Goal: Find specific page/section: Find specific page/section

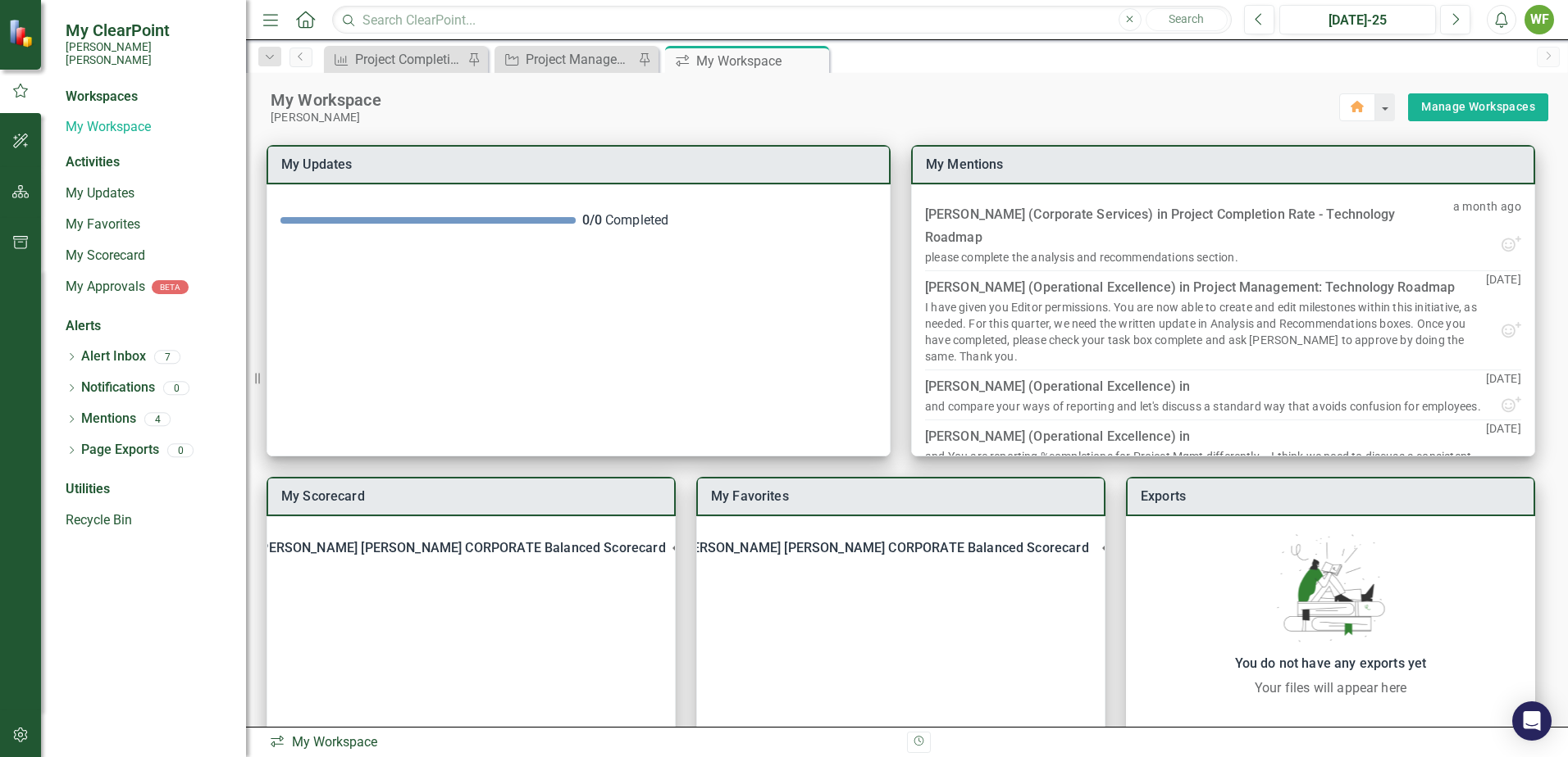
click at [639, 112] on div "[PERSON_NAME]" at bounding box center [804, 118] width 1068 height 14
click at [129, 88] on div "Workspaces" at bounding box center [101, 97] width 72 height 19
click at [28, 45] on img at bounding box center [22, 33] width 28 height 28
click at [27, 94] on icon "button" at bounding box center [20, 90] width 18 height 15
click at [27, 185] on icon "button" at bounding box center [20, 191] width 17 height 13
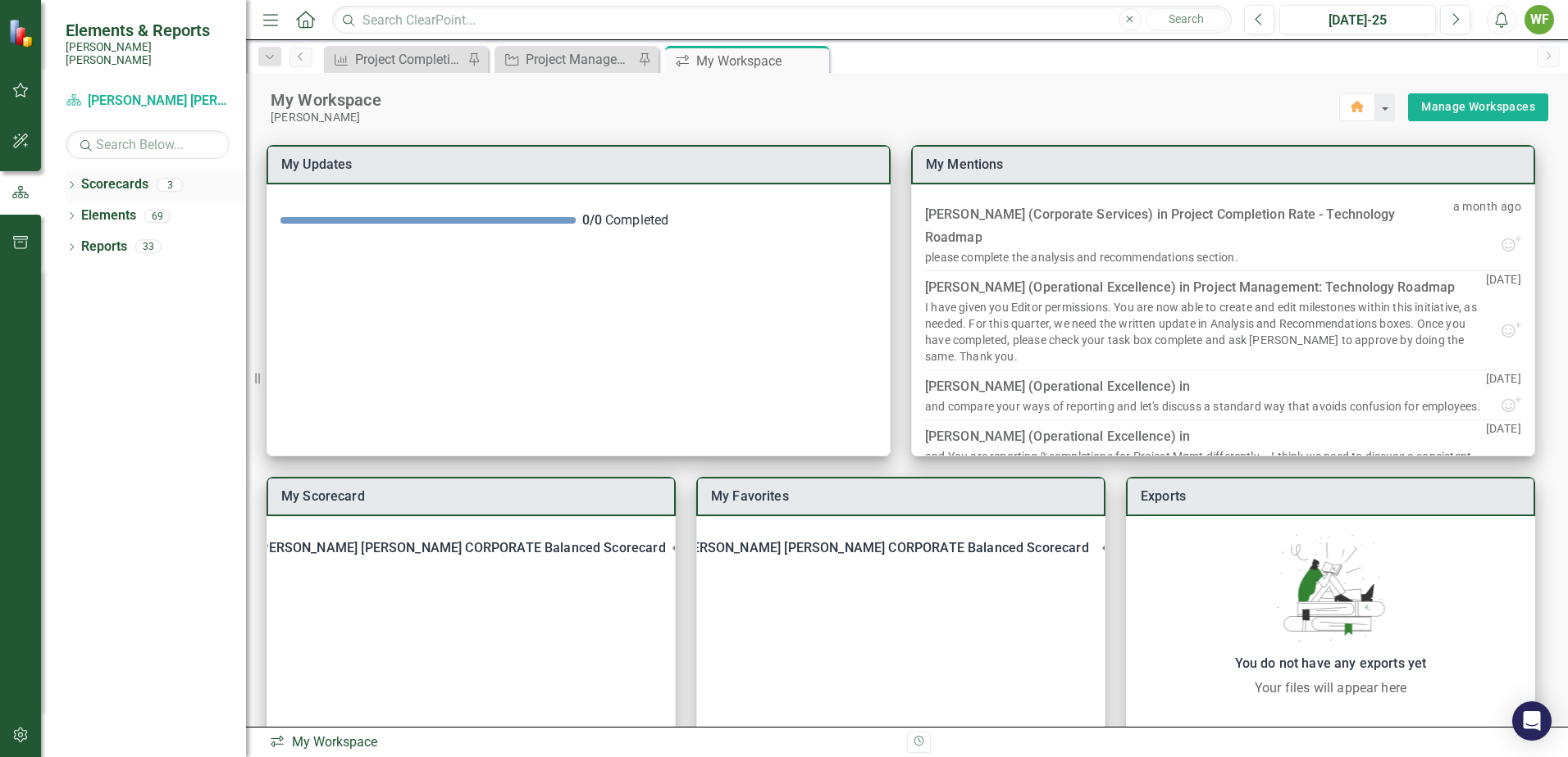
click at [74, 182] on icon at bounding box center [72, 185] width 4 height 7
click at [80, 211] on icon "Dropdown" at bounding box center [80, 215] width 12 height 10
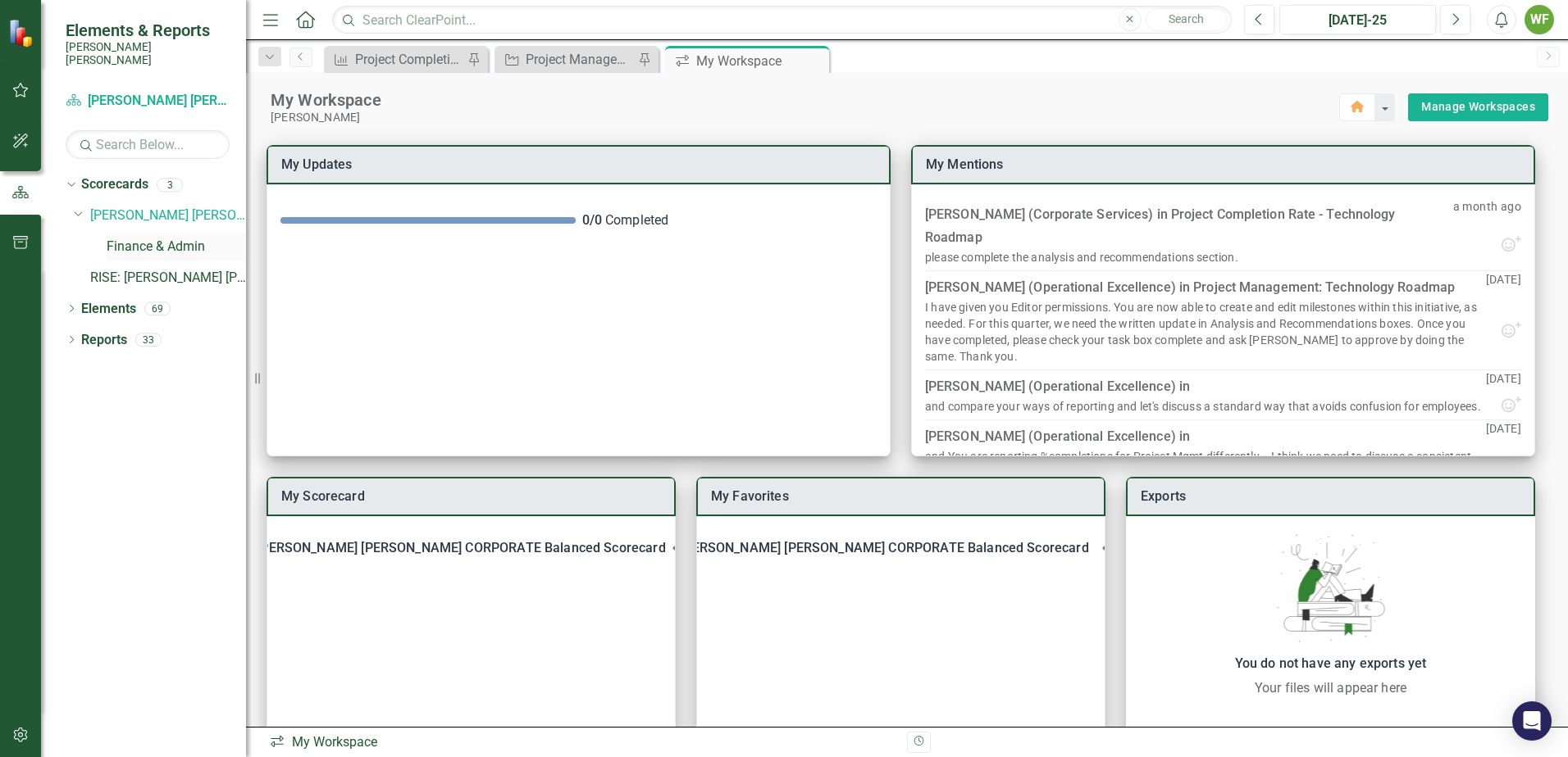
click at [151, 237] on link "Finance & Admin" at bounding box center [175, 246] width 139 height 19
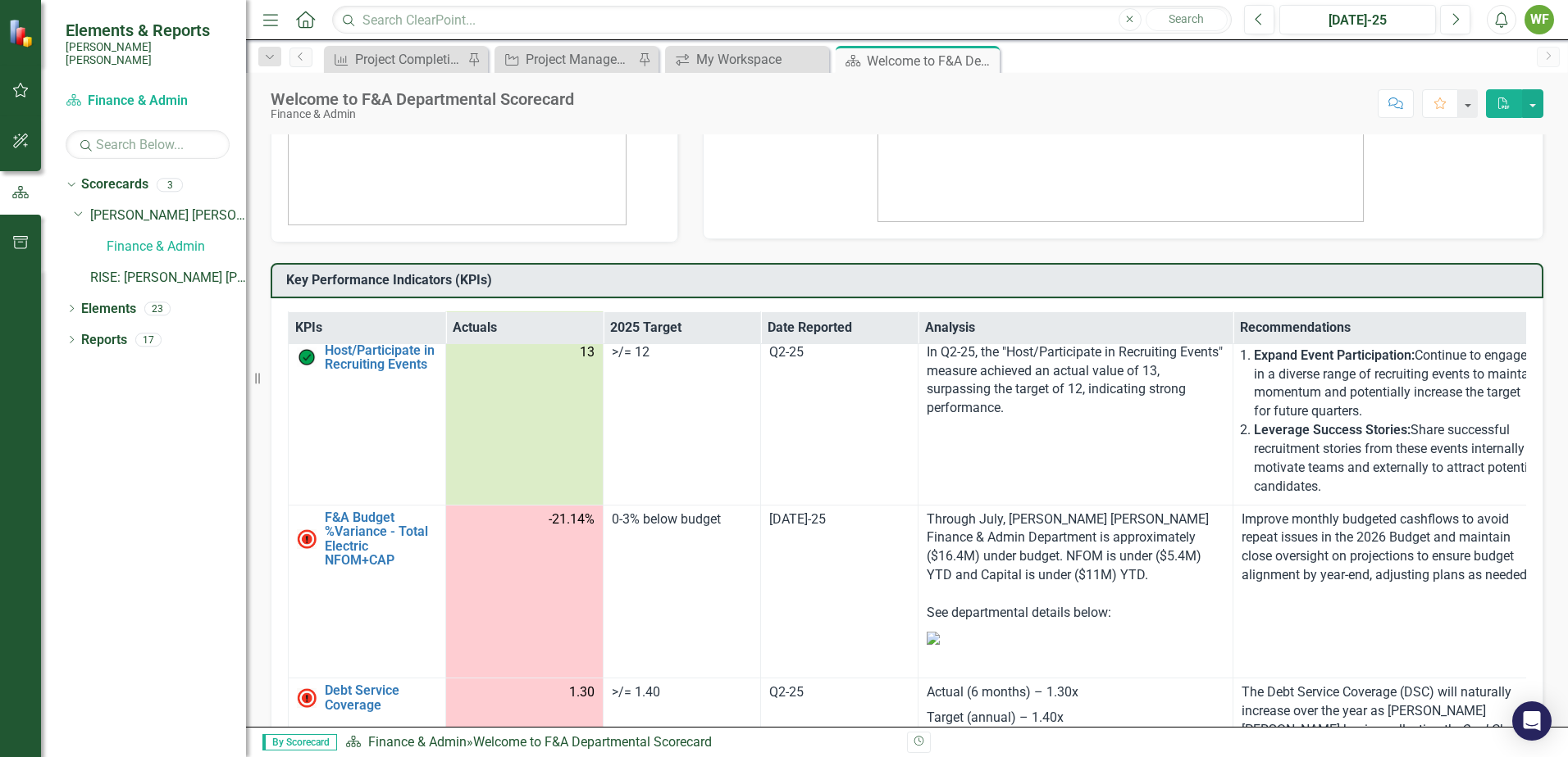
scroll to position [1147, 0]
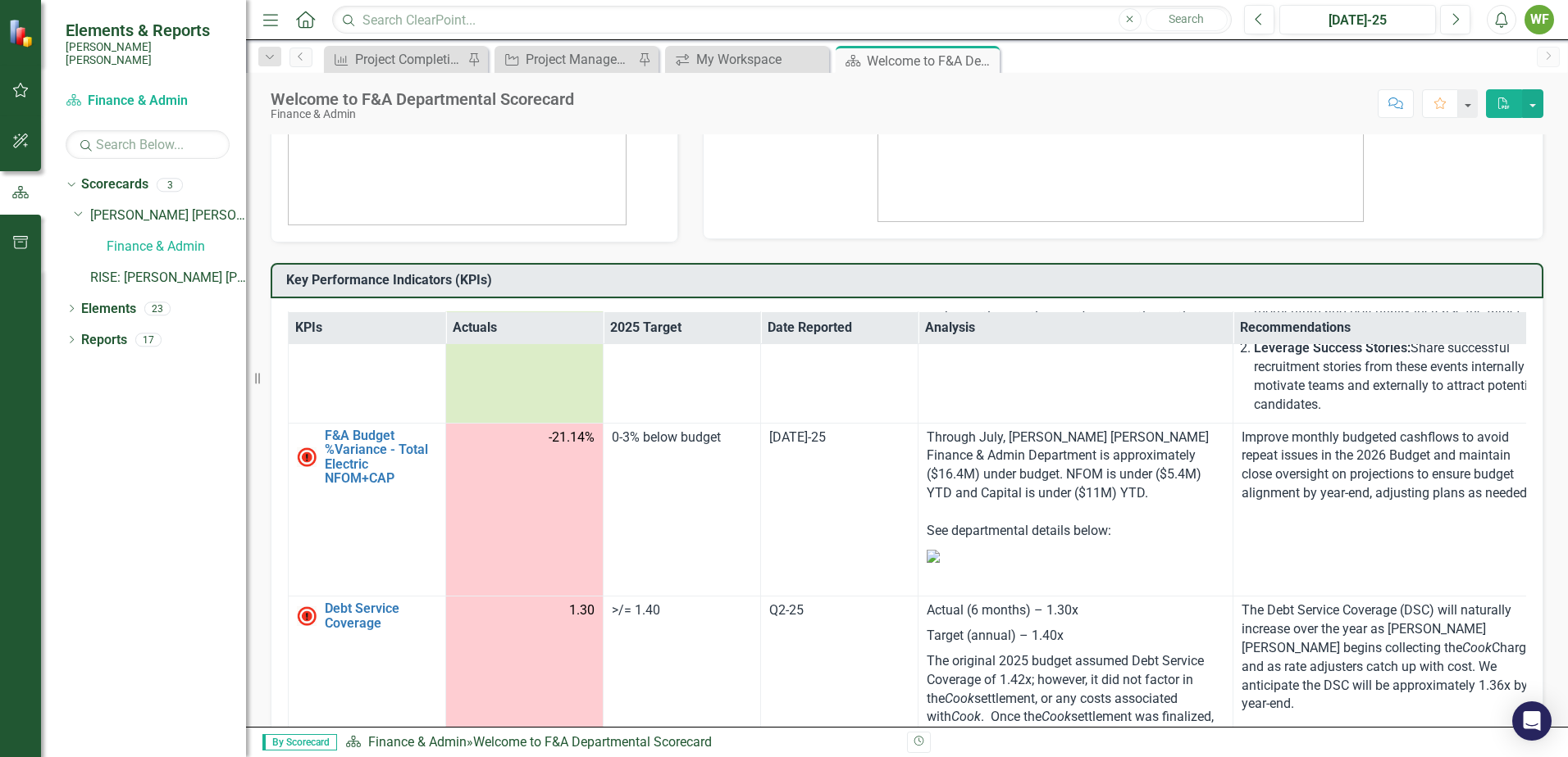
click at [564, 437] on td "-21.14%" at bounding box center [525, 510] width 158 height 174
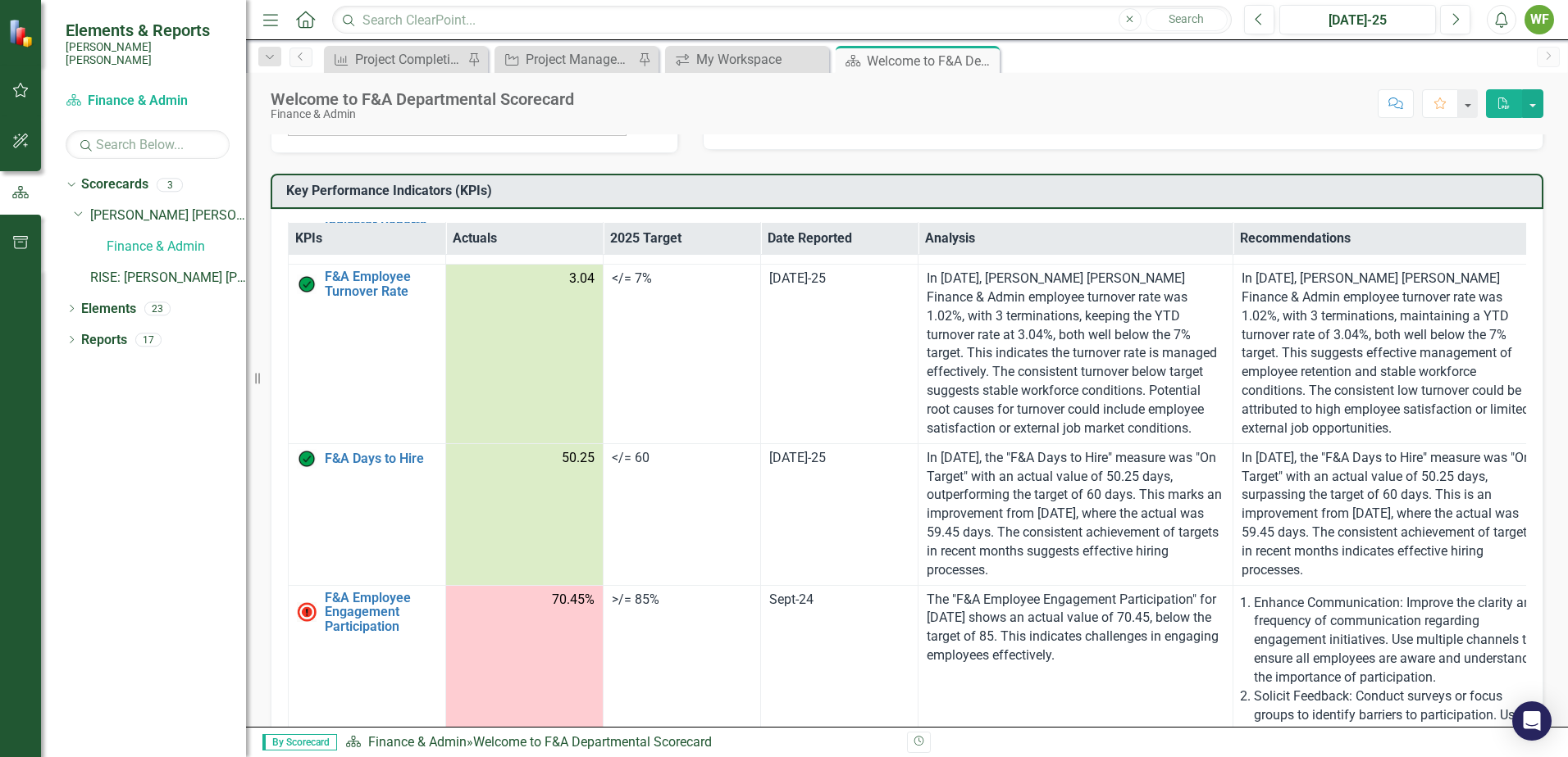
scroll to position [455, 0]
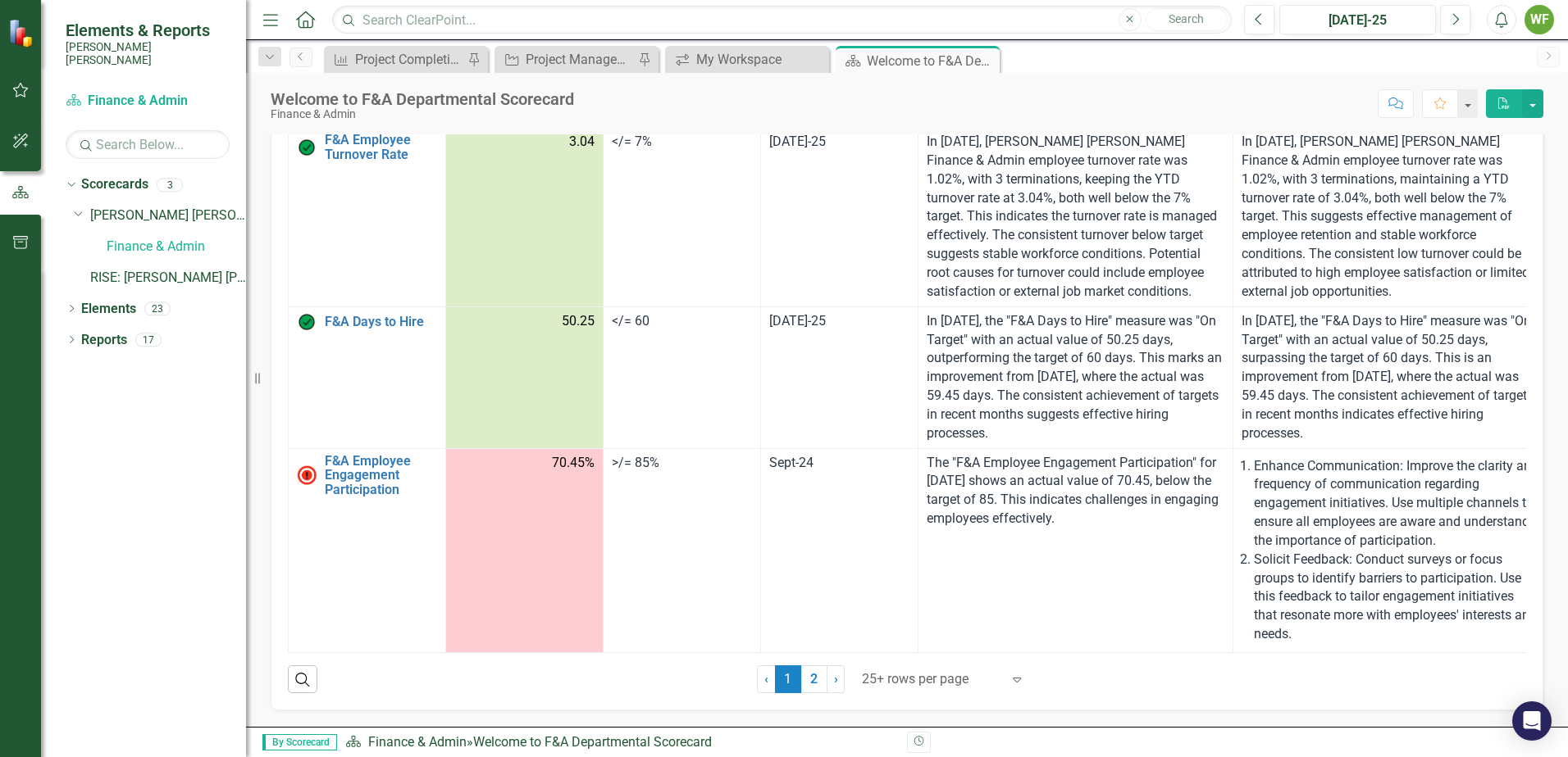
click at [938, 681] on div at bounding box center [931, 679] width 139 height 22
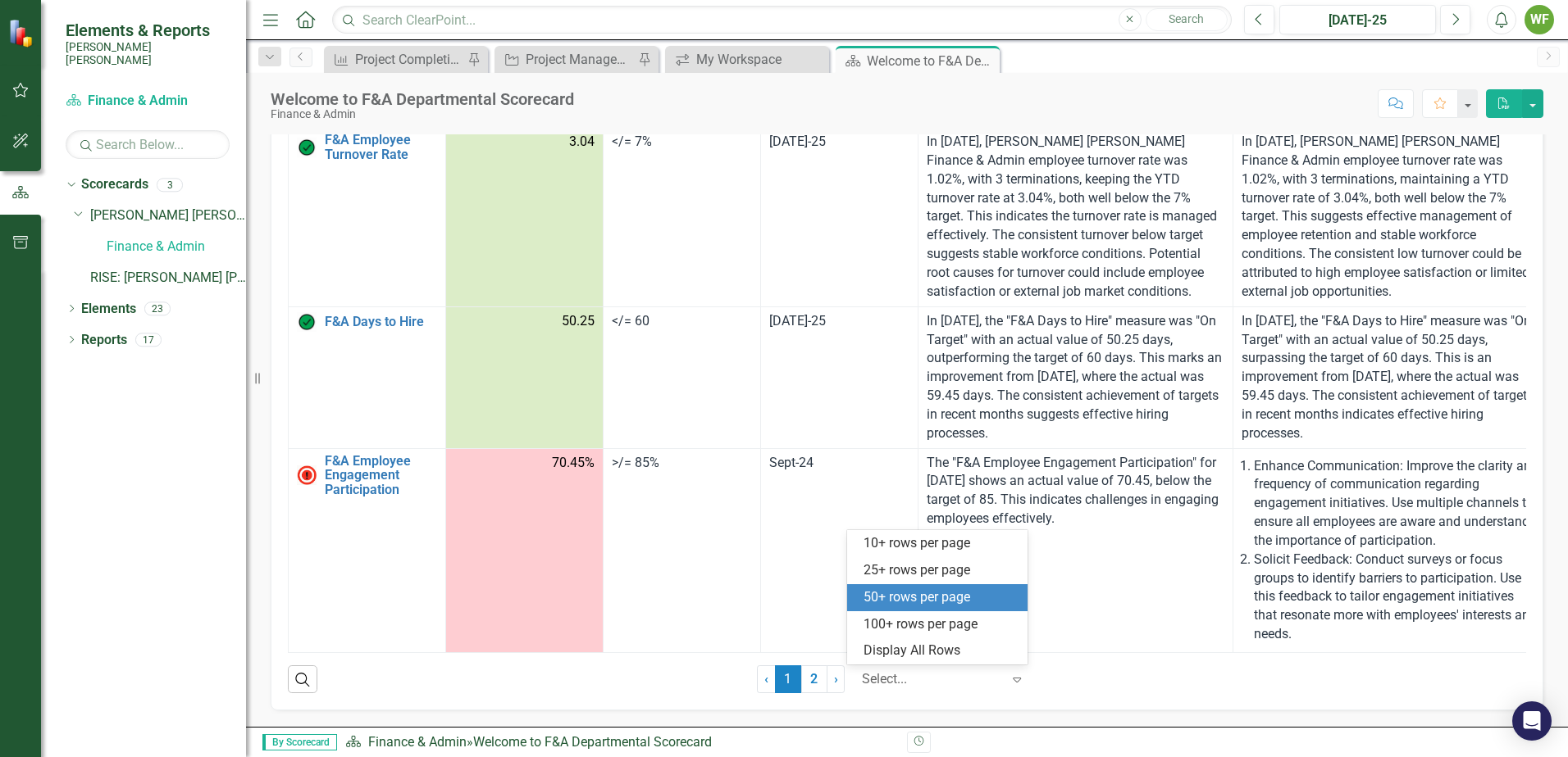
click at [926, 606] on div "50+ rows per page" at bounding box center [941, 598] width 154 height 19
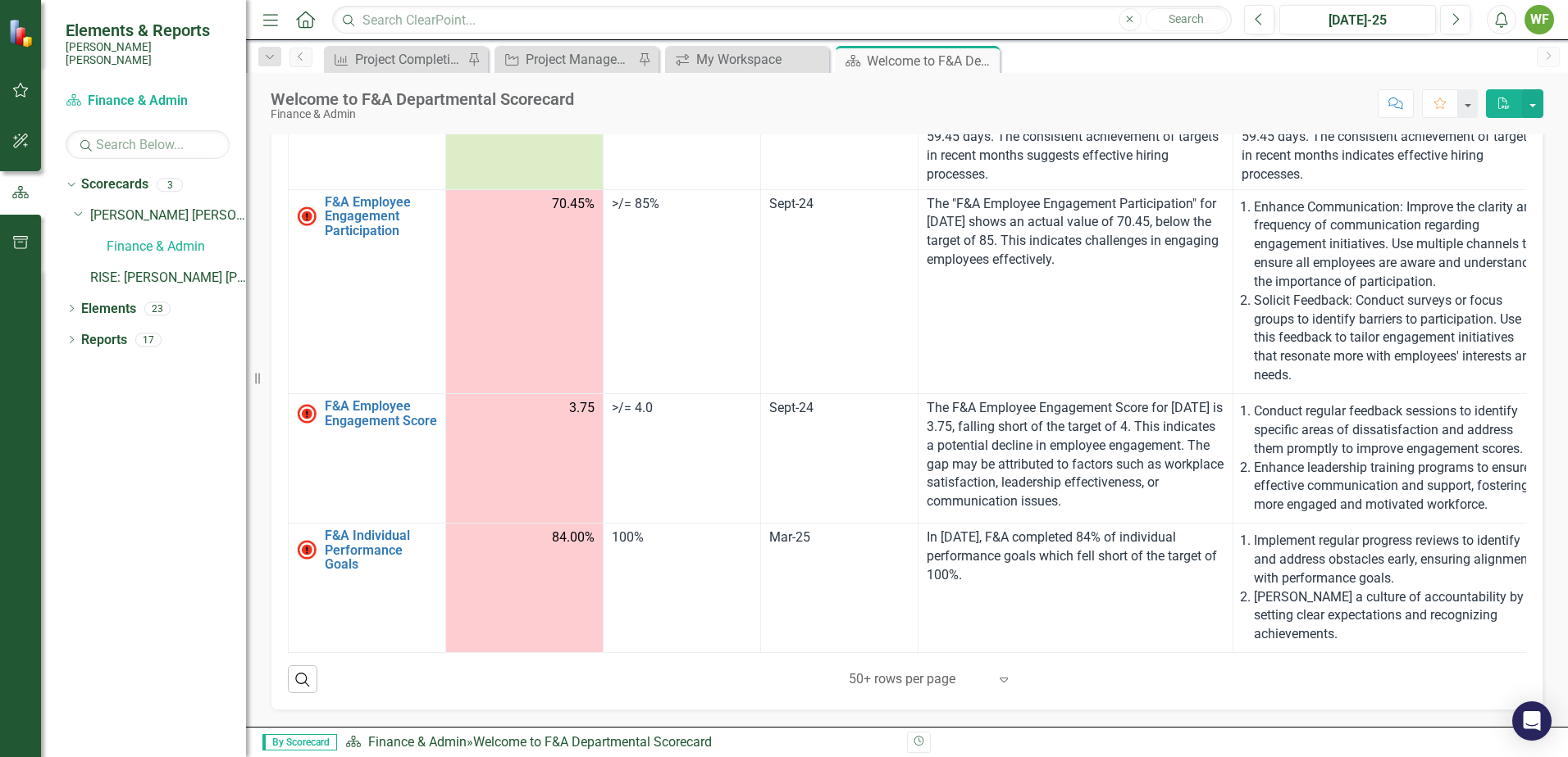
click at [1002, 677] on icon "Expand" at bounding box center [1004, 679] width 17 height 13
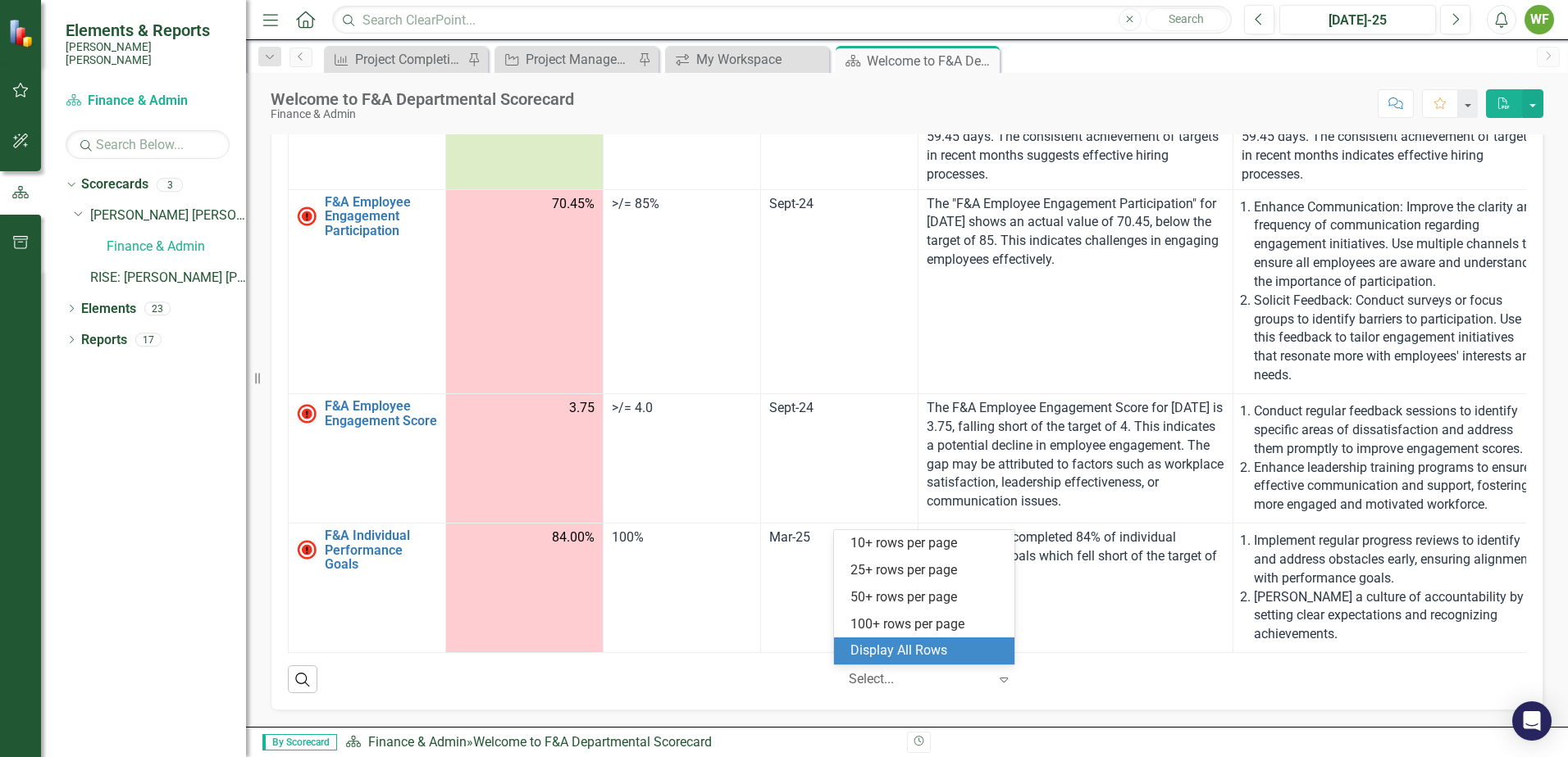
click at [972, 657] on div "Display All Rows" at bounding box center [928, 651] width 154 height 19
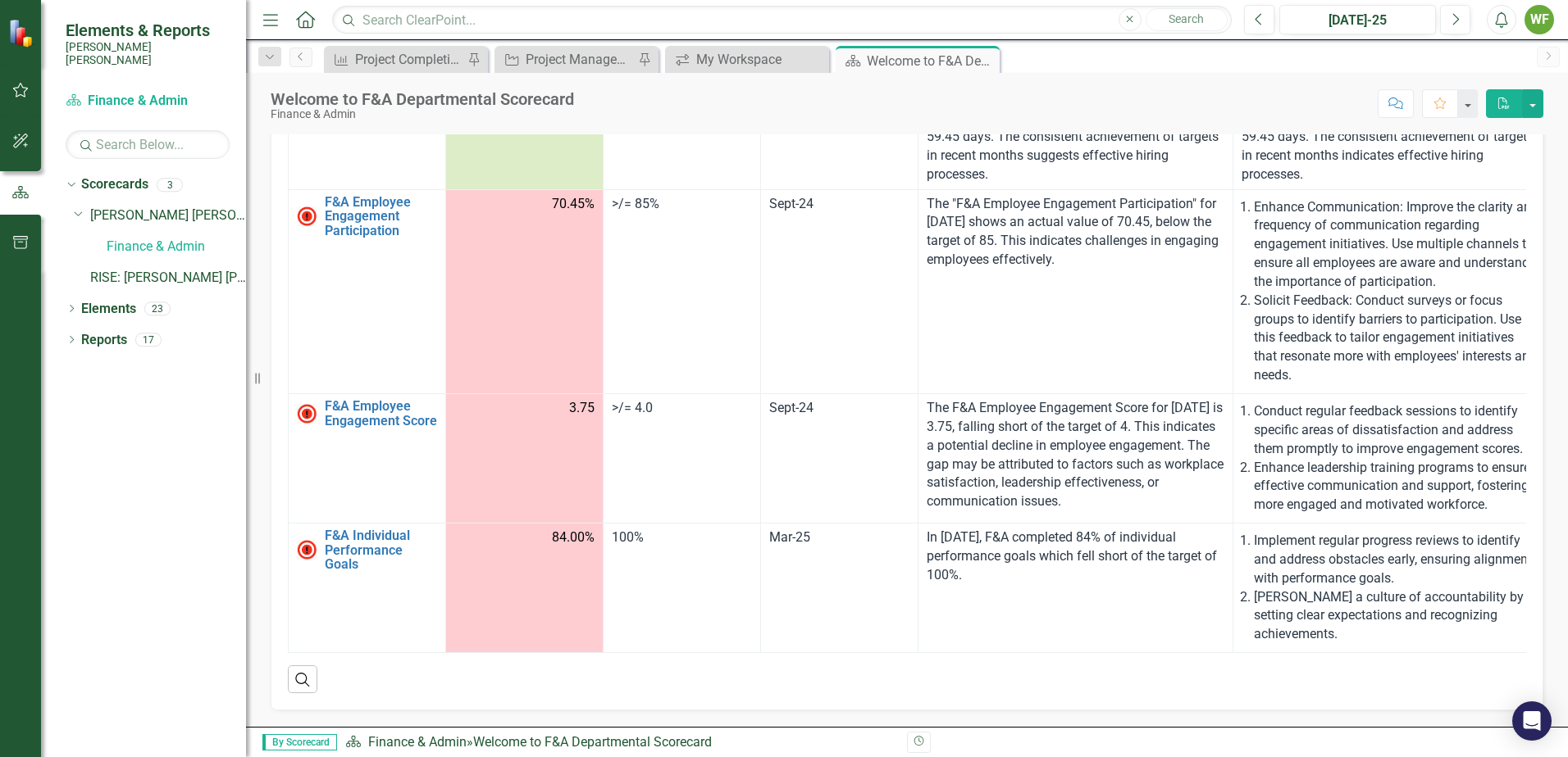
click at [1217, 668] on div "Search ‹ Previous 1 (current) › Next" at bounding box center [907, 673] width 1238 height 40
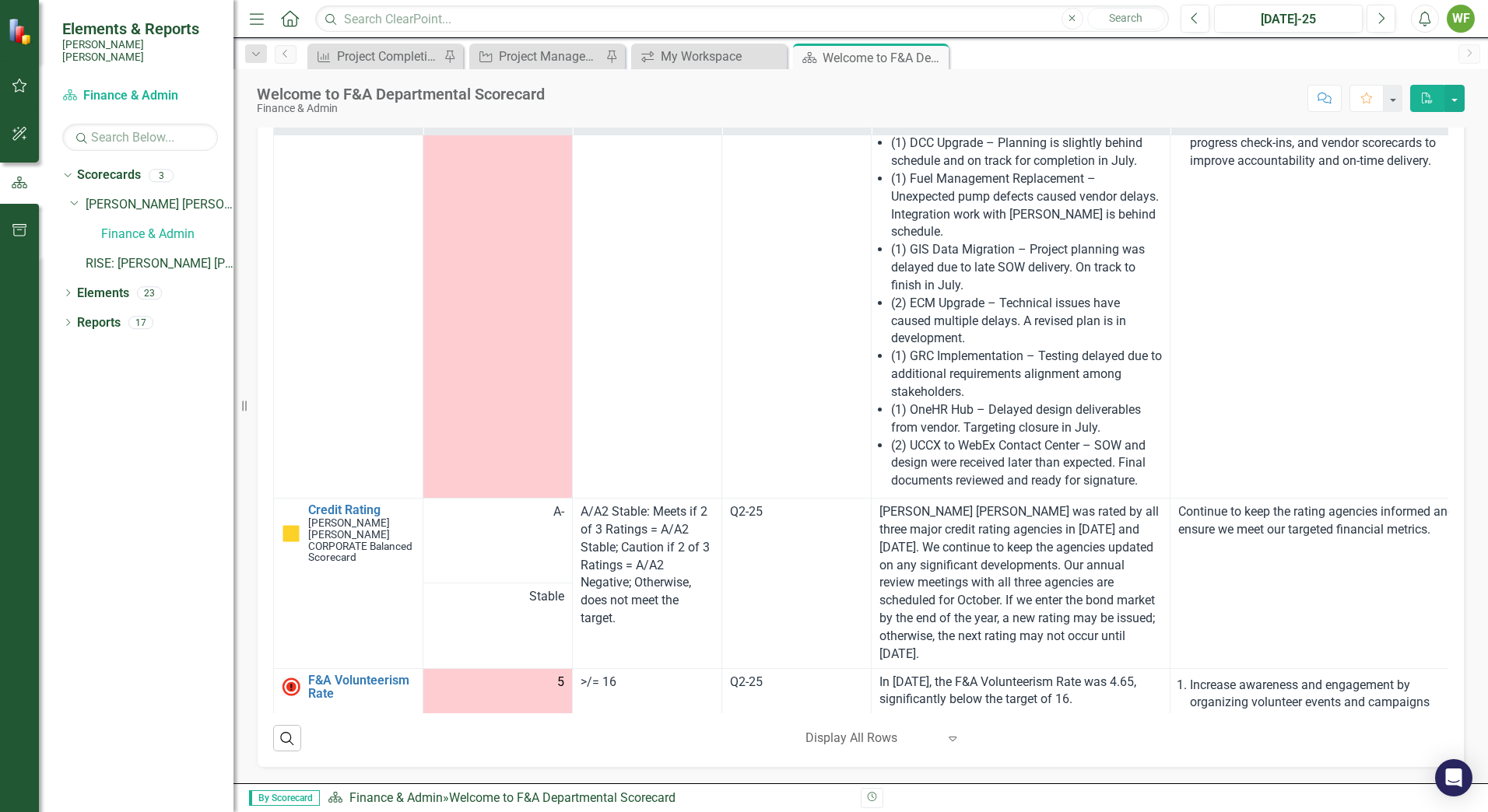
scroll to position [0, 0]
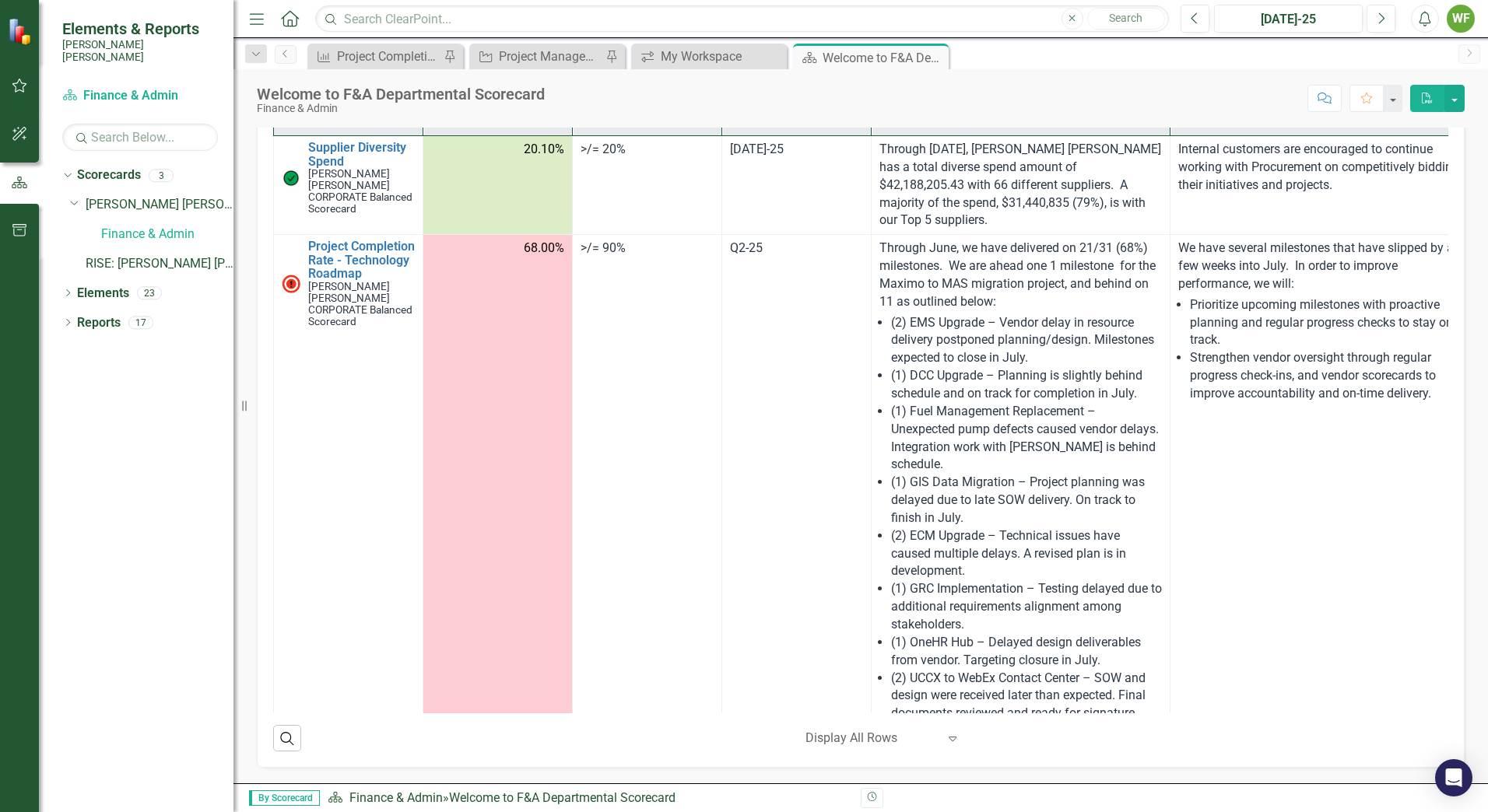
click at [252, 115] on div "Welcome to F&A Departmental Scorecard Finance & Admin Score: N/A [DATE]-25 Comp…" at bounding box center [861, 92] width 1254 height 47
